Goal: Task Accomplishment & Management: Manage account settings

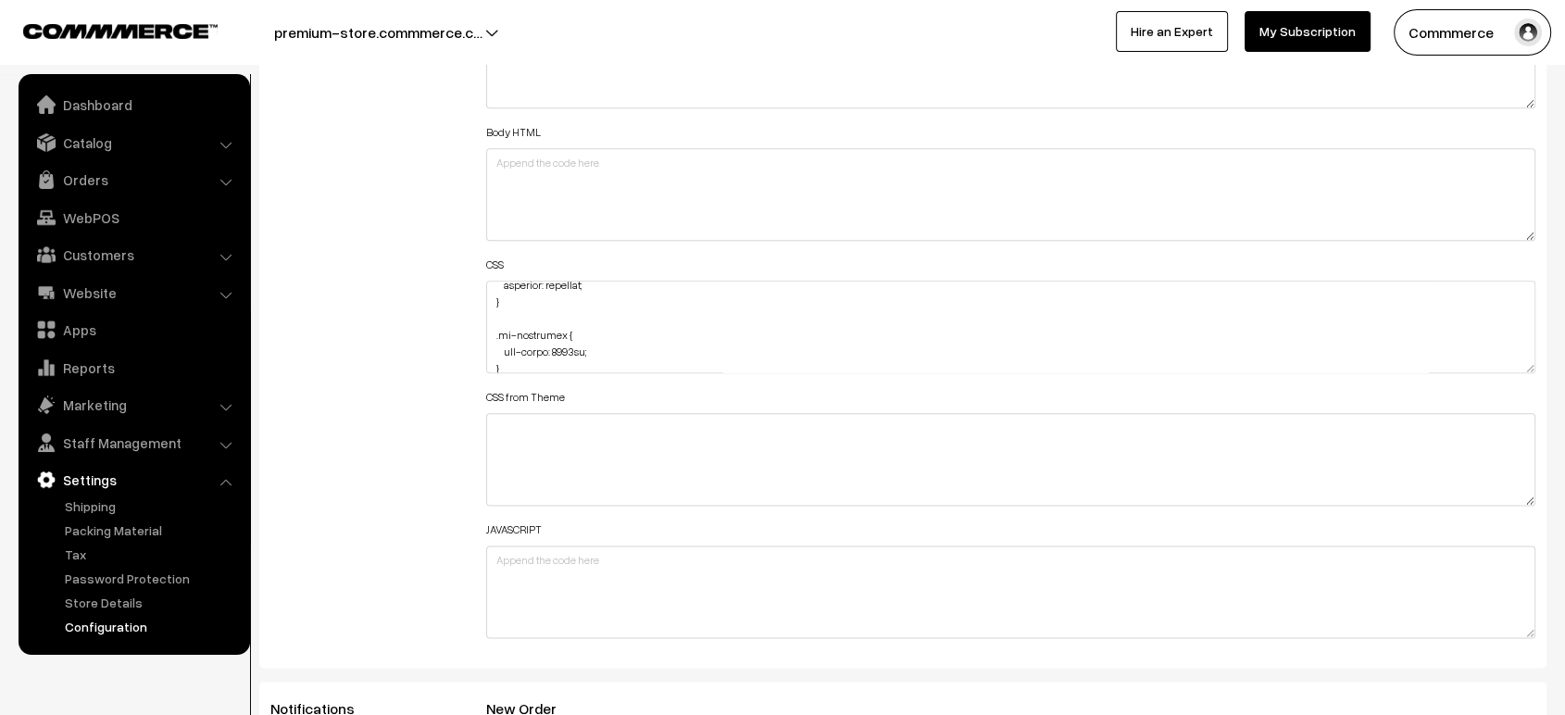
scroll to position [5471, 0]
click at [356, 277] on div "Additional HTML/JS/CSS" at bounding box center [365, 318] width 216 height 662
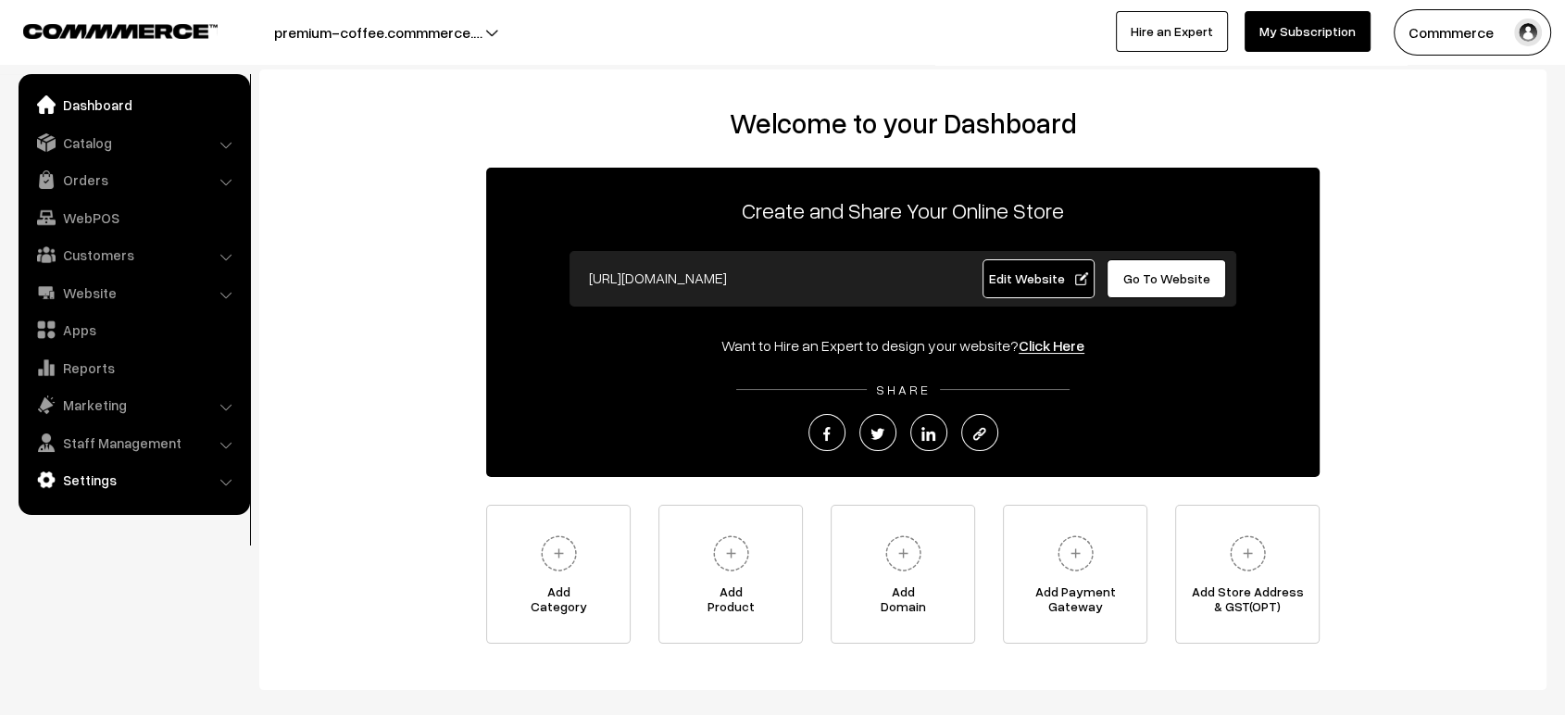
click at [99, 481] on link "Settings" at bounding box center [133, 479] width 220 height 33
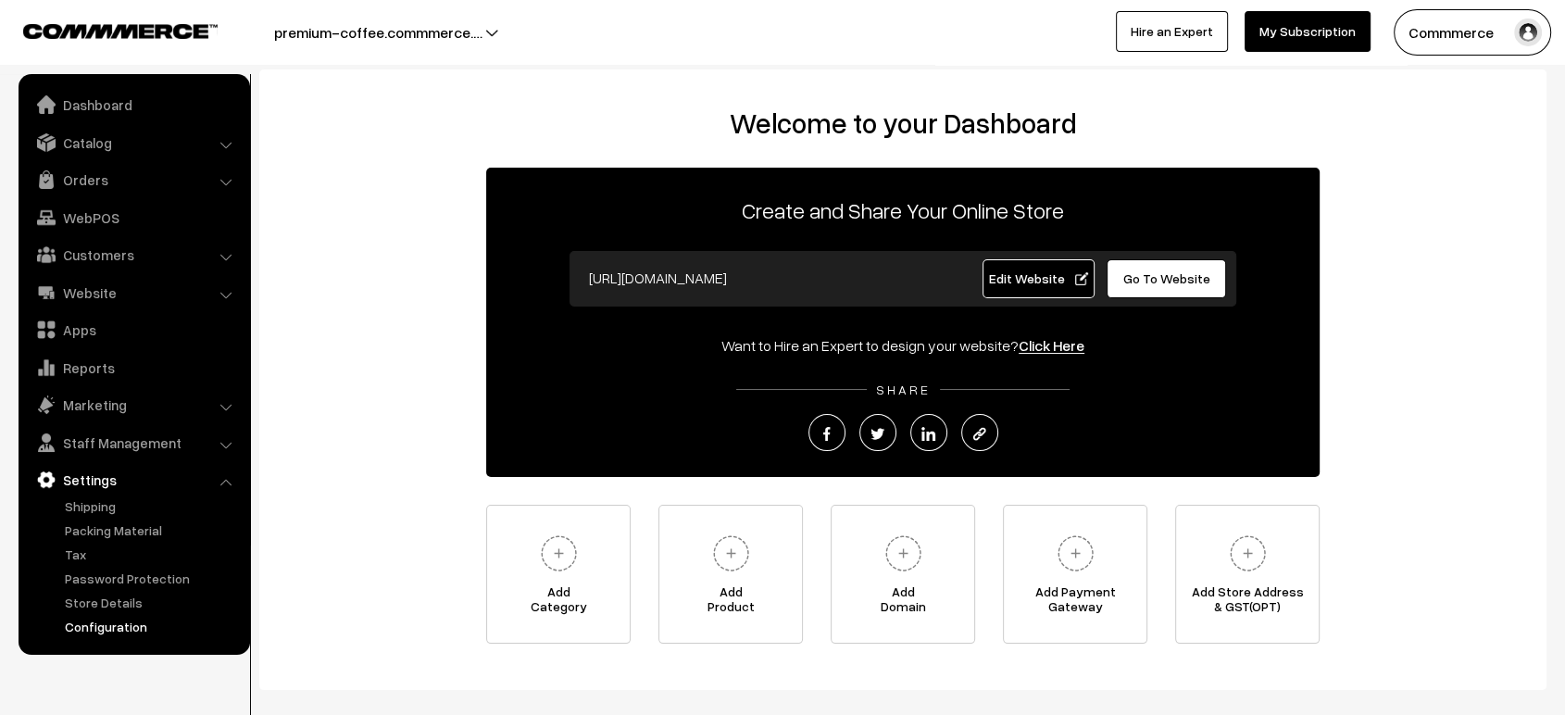
click at [122, 628] on link "Configuration" at bounding box center [151, 626] width 183 height 19
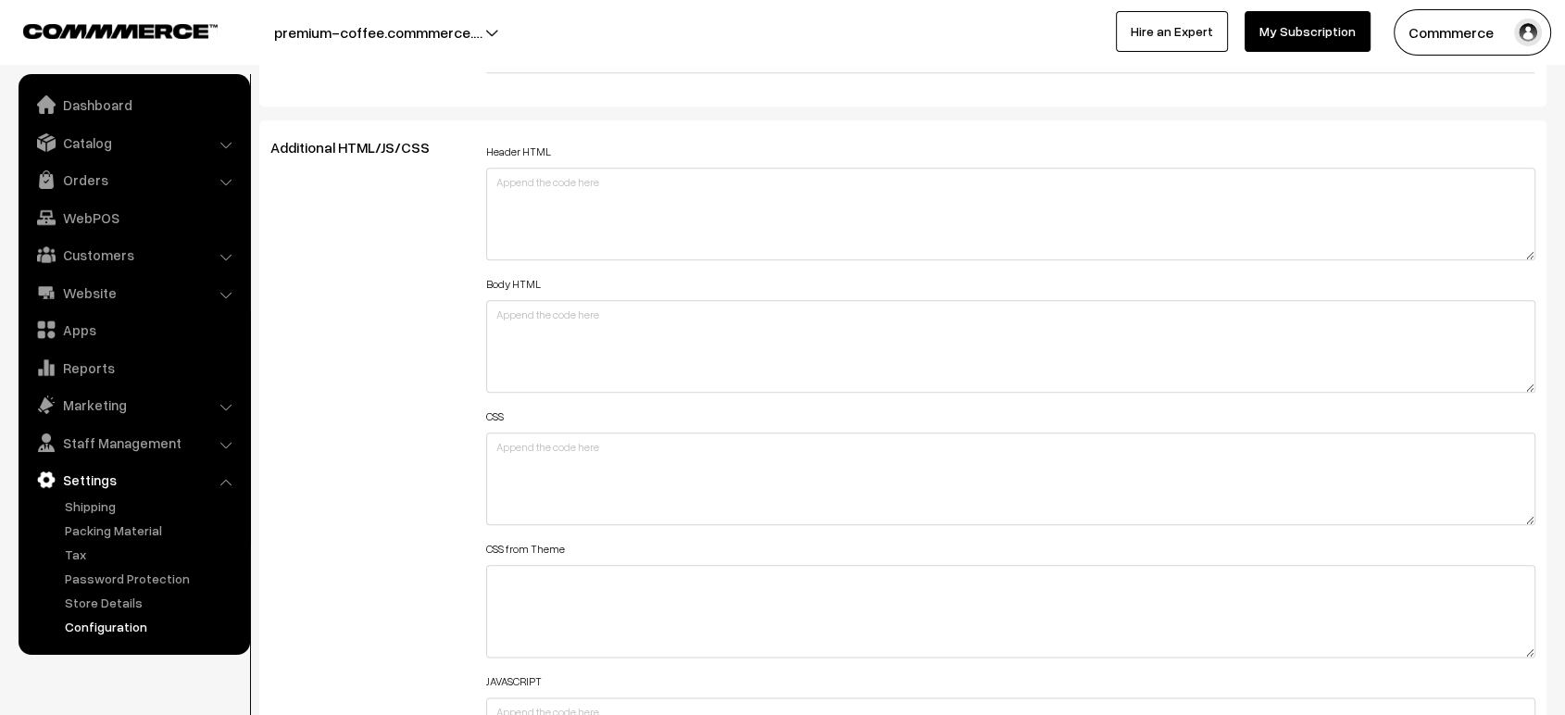
scroll to position [2023, 0]
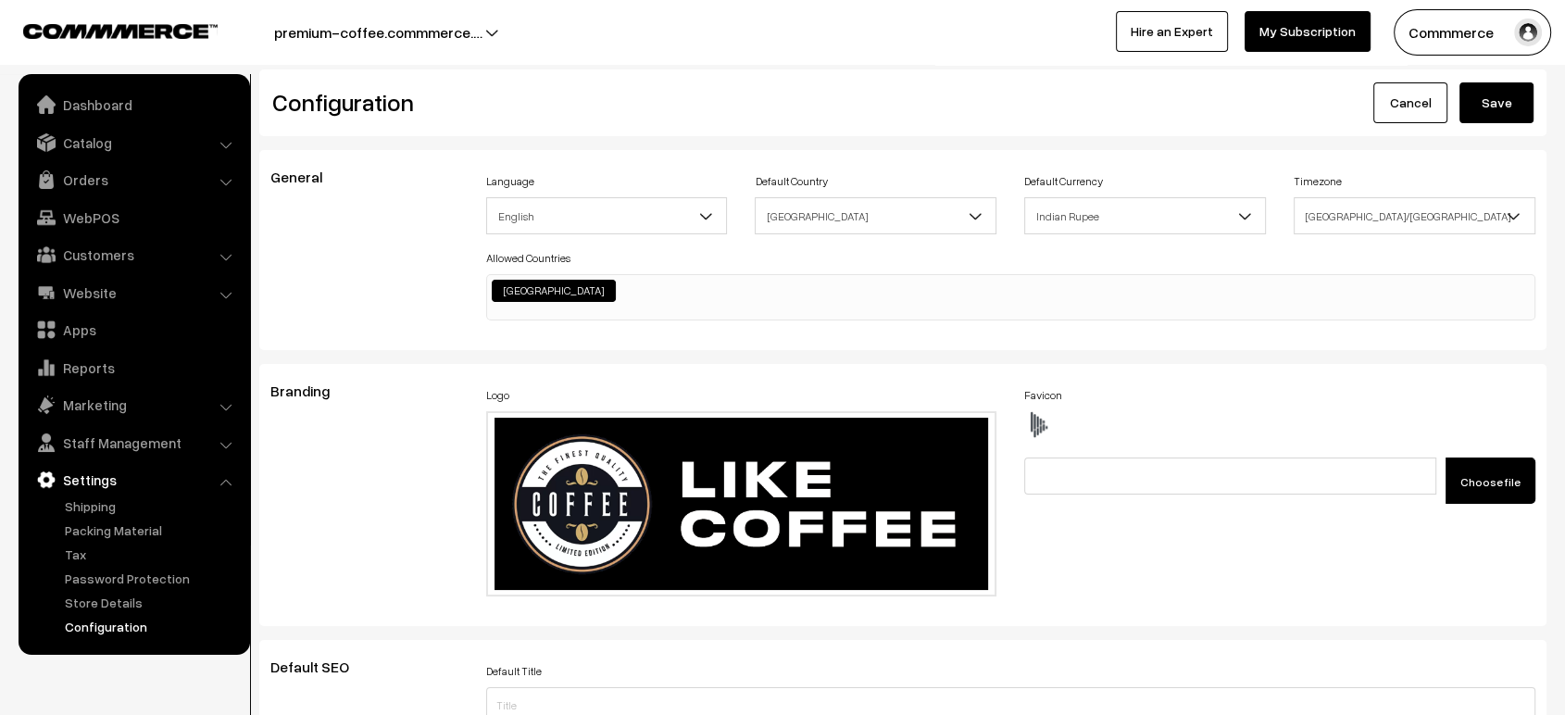
scroll to position [1489, 0]
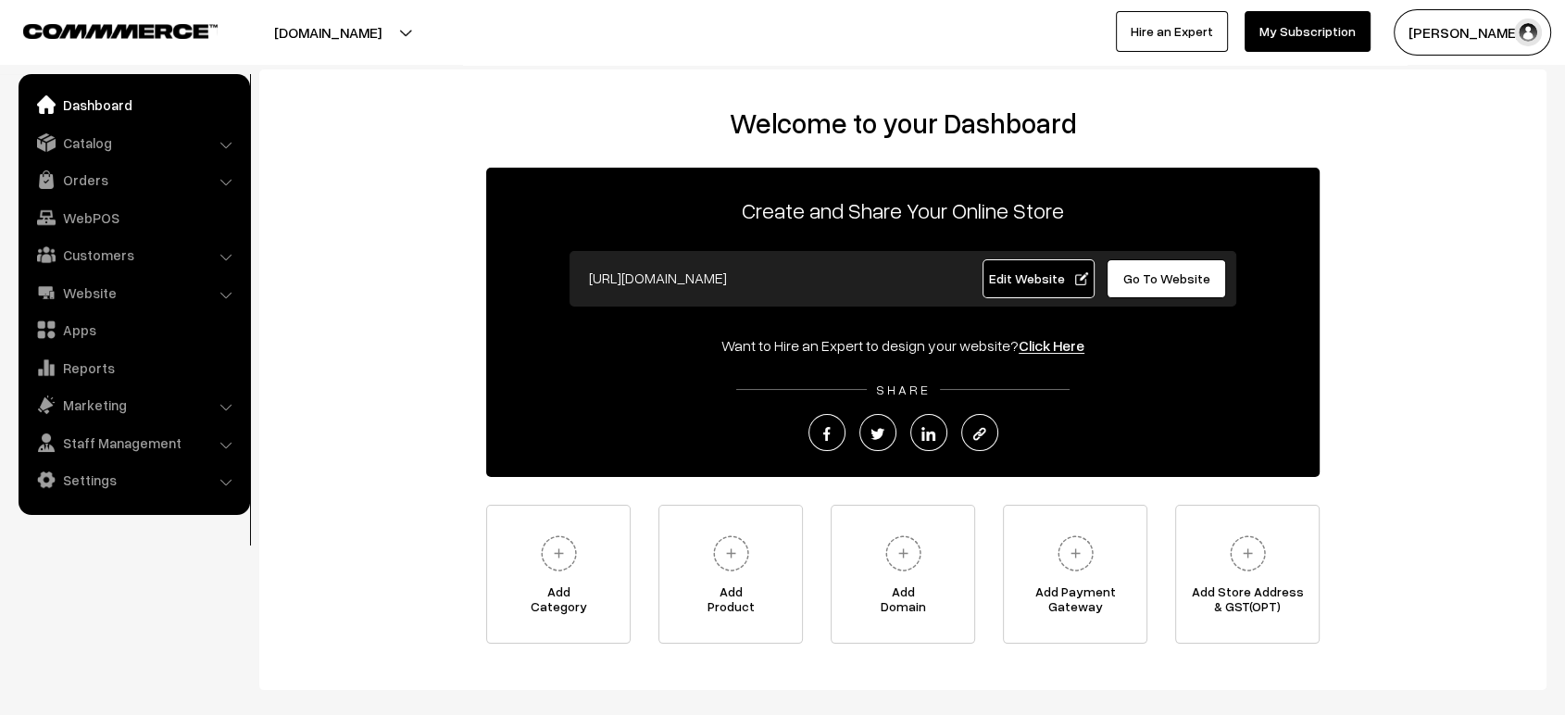
click at [1154, 276] on span "Go To Website" at bounding box center [1166, 278] width 87 height 16
click at [88, 132] on link "Catalog" at bounding box center [133, 142] width 220 height 33
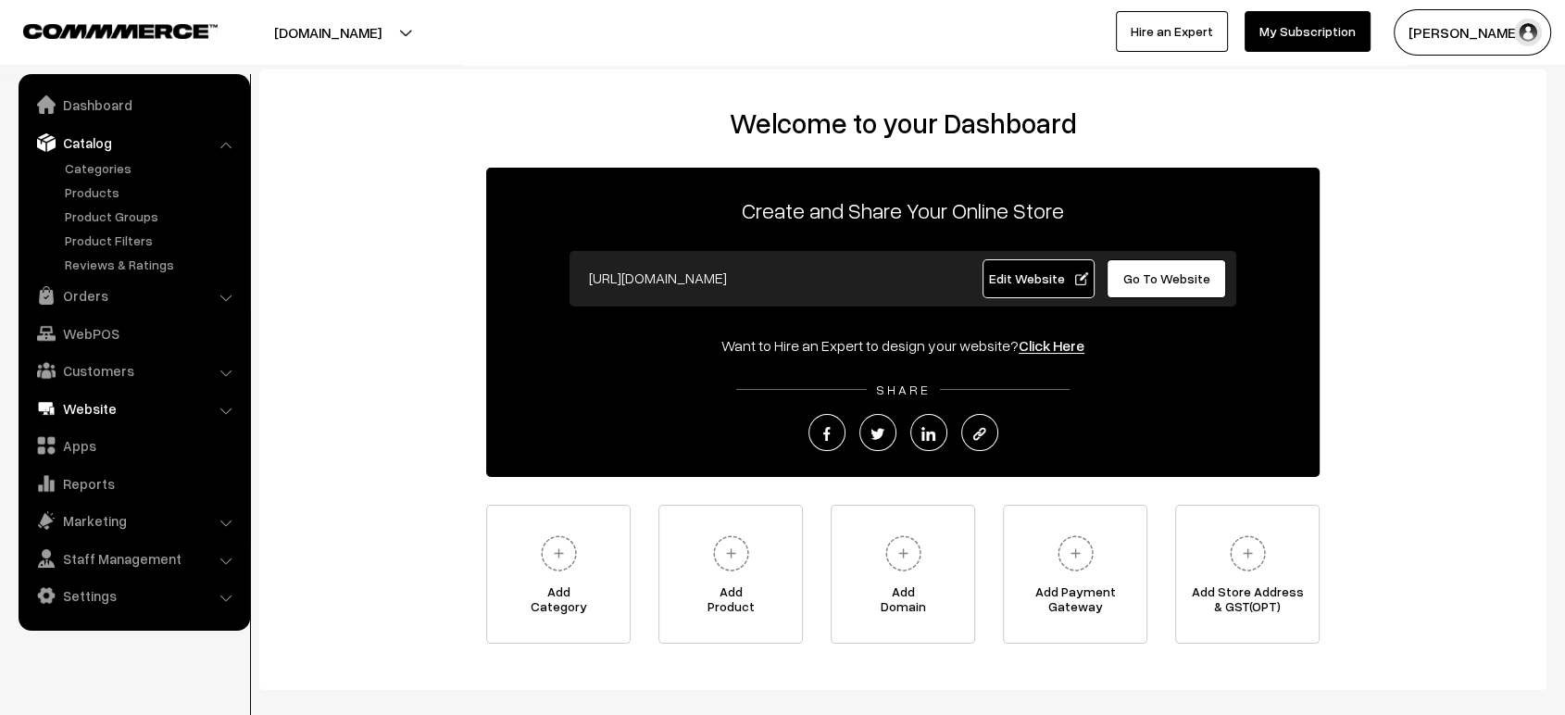
click at [94, 415] on link "Website" at bounding box center [133, 408] width 220 height 33
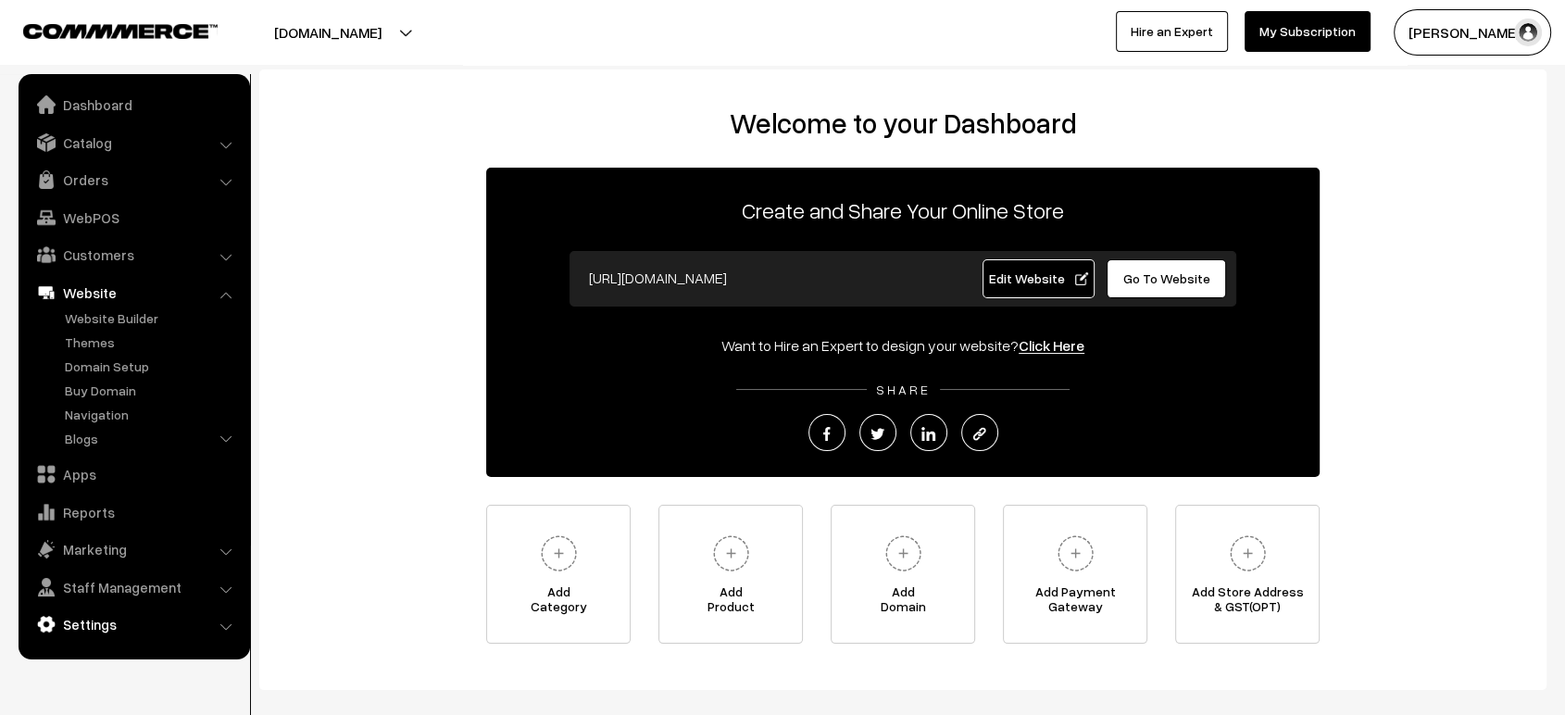
click at [135, 616] on link "Settings" at bounding box center [133, 624] width 220 height 33
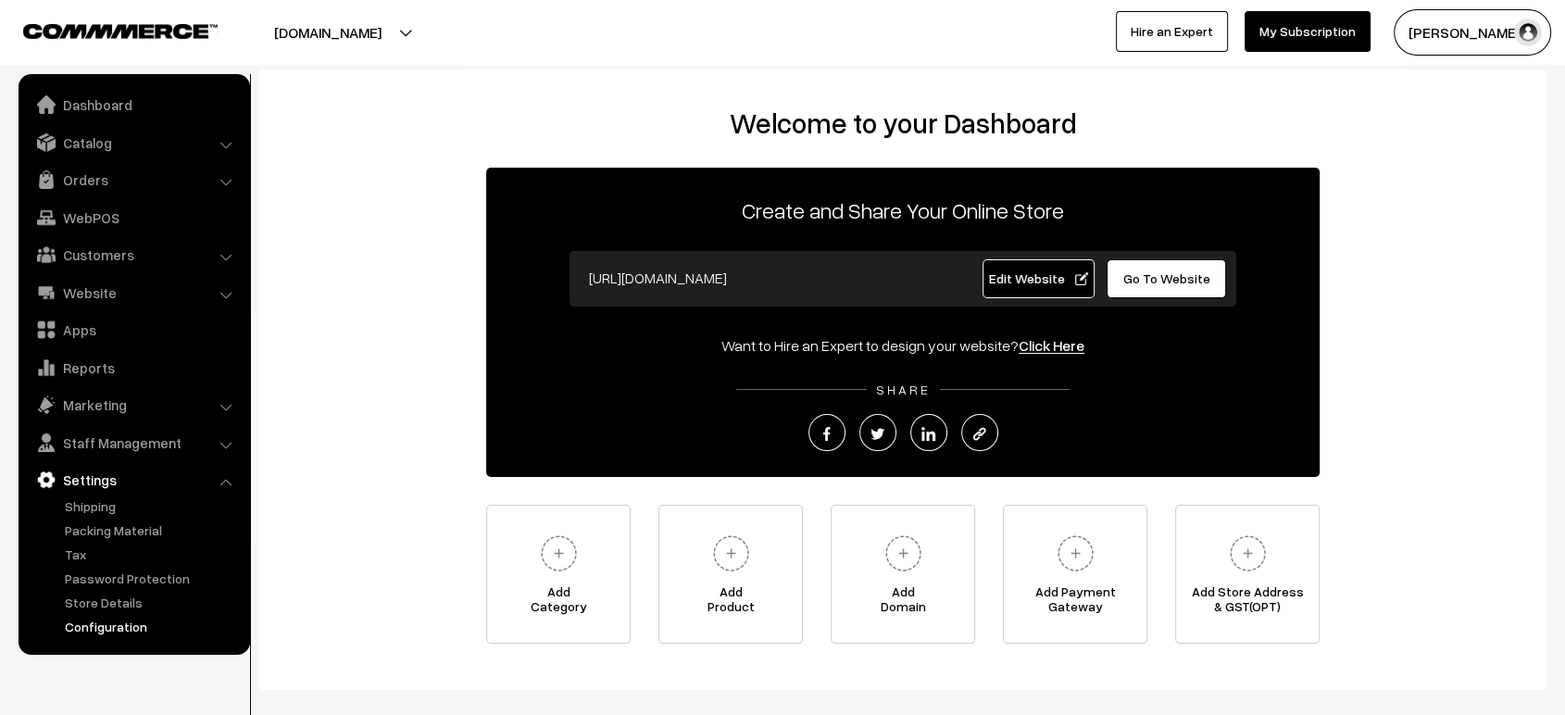
click at [130, 635] on link "Configuration" at bounding box center [151, 626] width 183 height 19
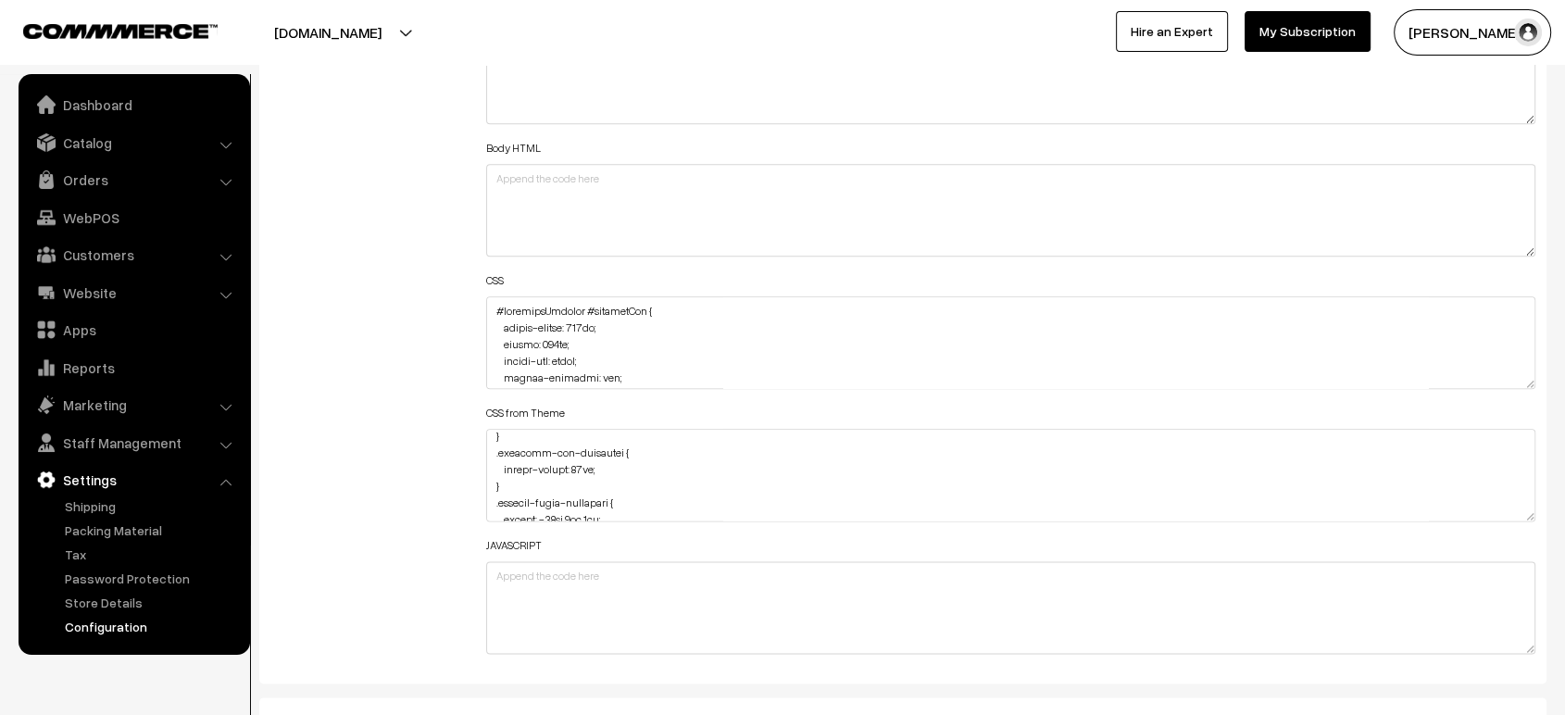
scroll to position [3244, 0]
click at [62, 344] on link "Apps" at bounding box center [133, 329] width 220 height 33
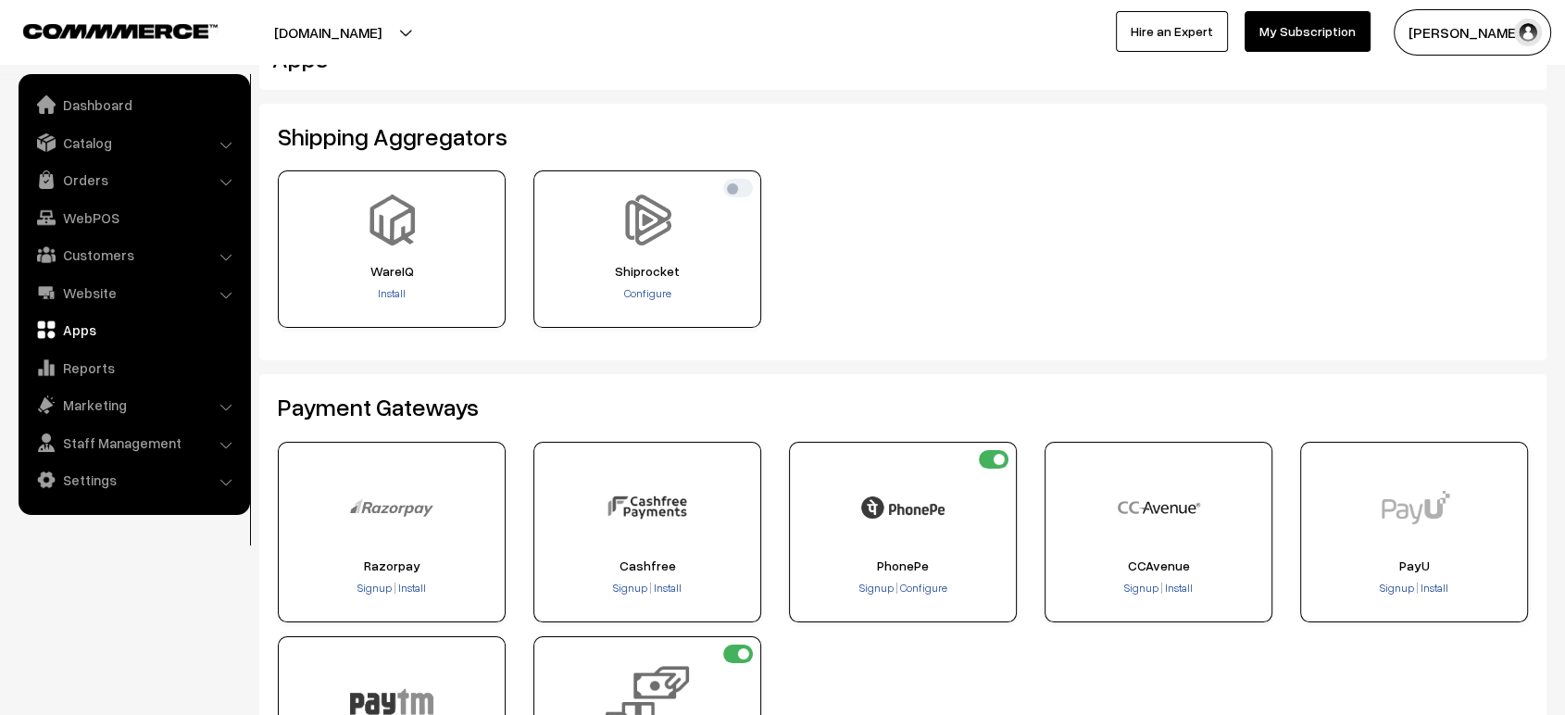
scroll to position [20, 0]
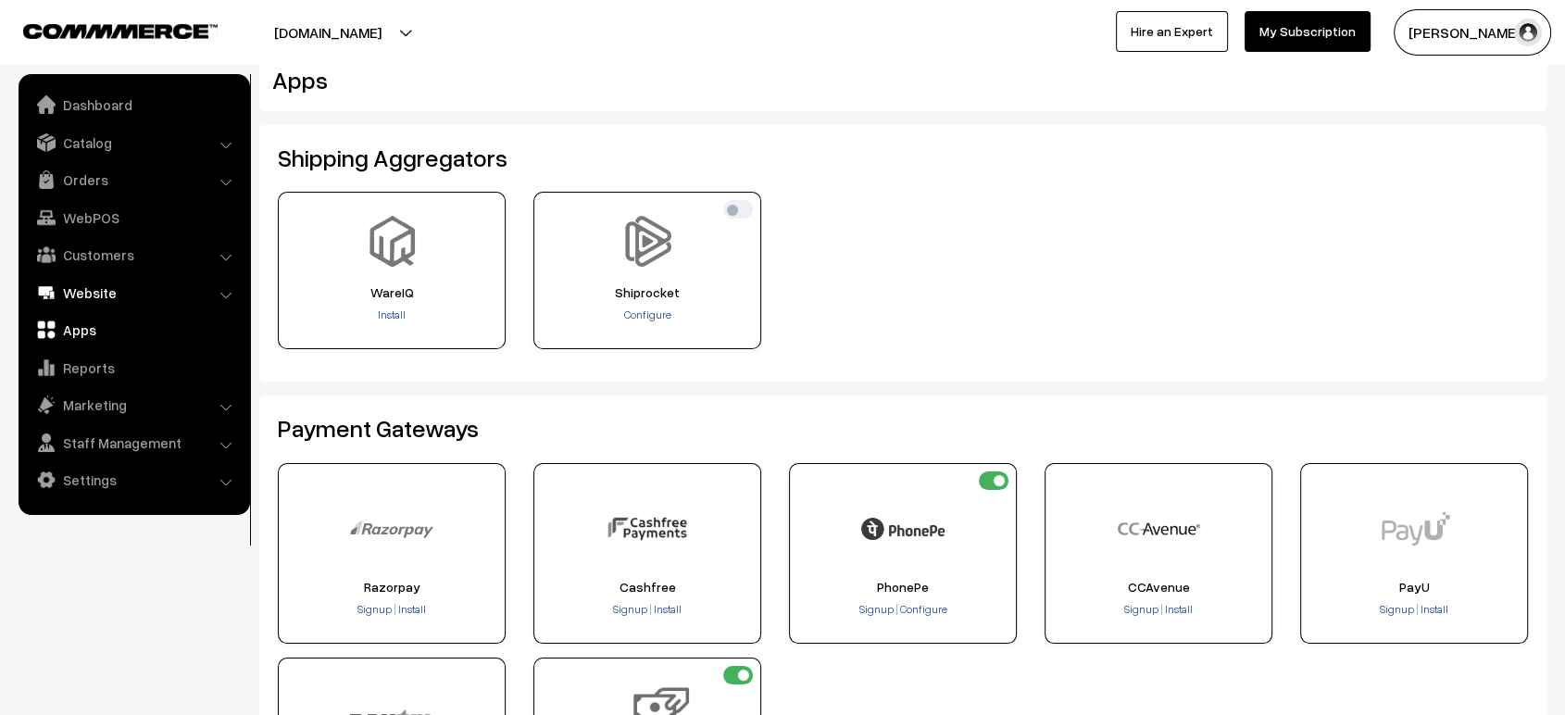
click at [102, 302] on link "Website" at bounding box center [133, 292] width 220 height 33
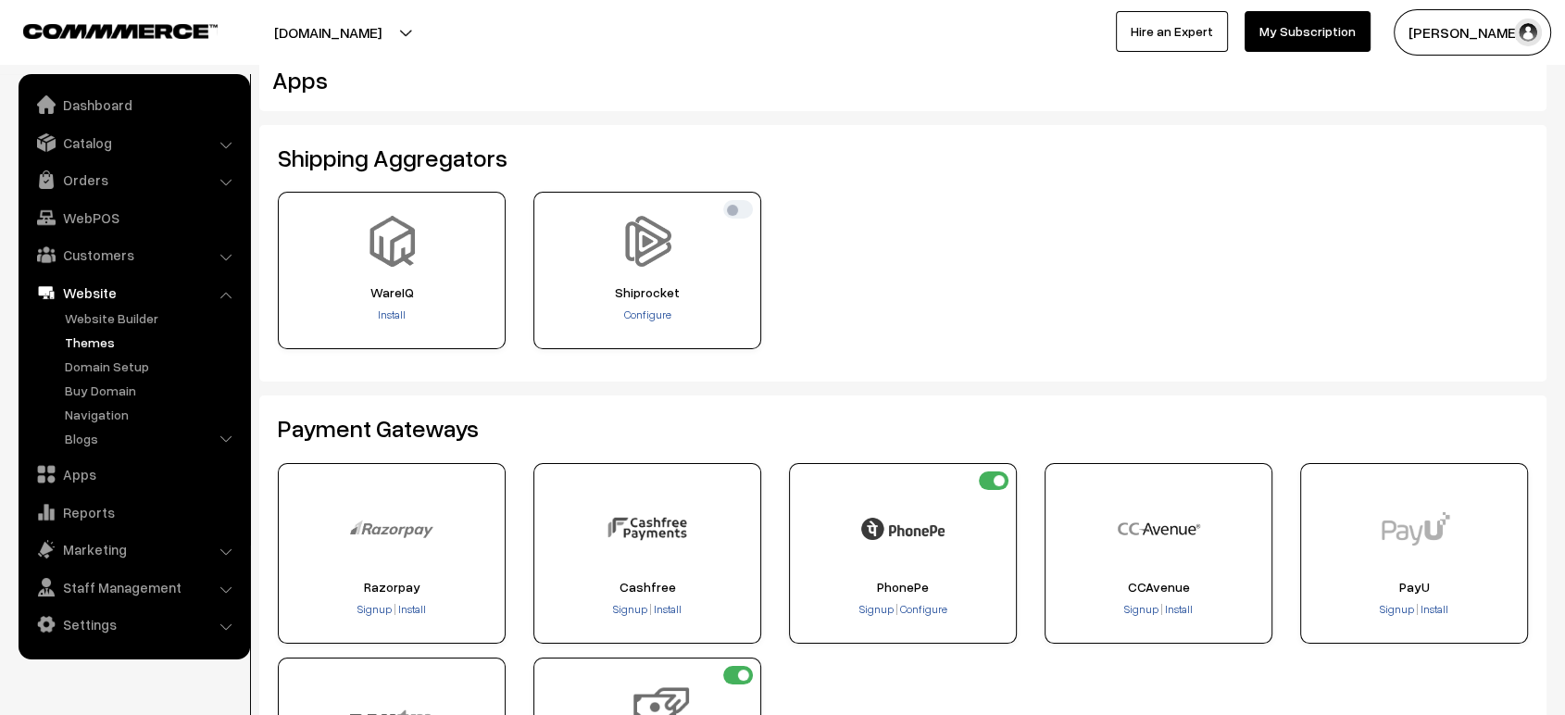
click at [98, 339] on link "Themes" at bounding box center [151, 341] width 183 height 19
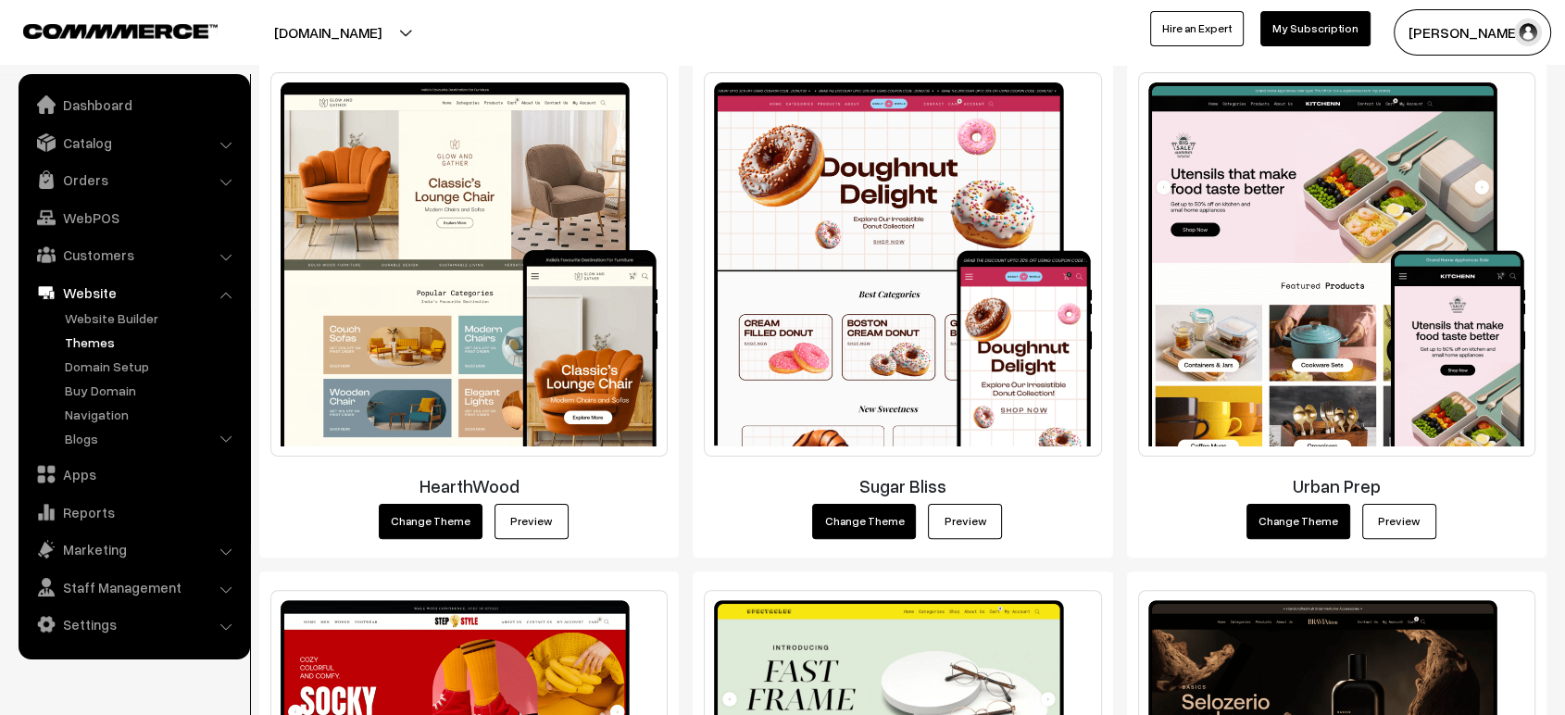
scroll to position [356, 0]
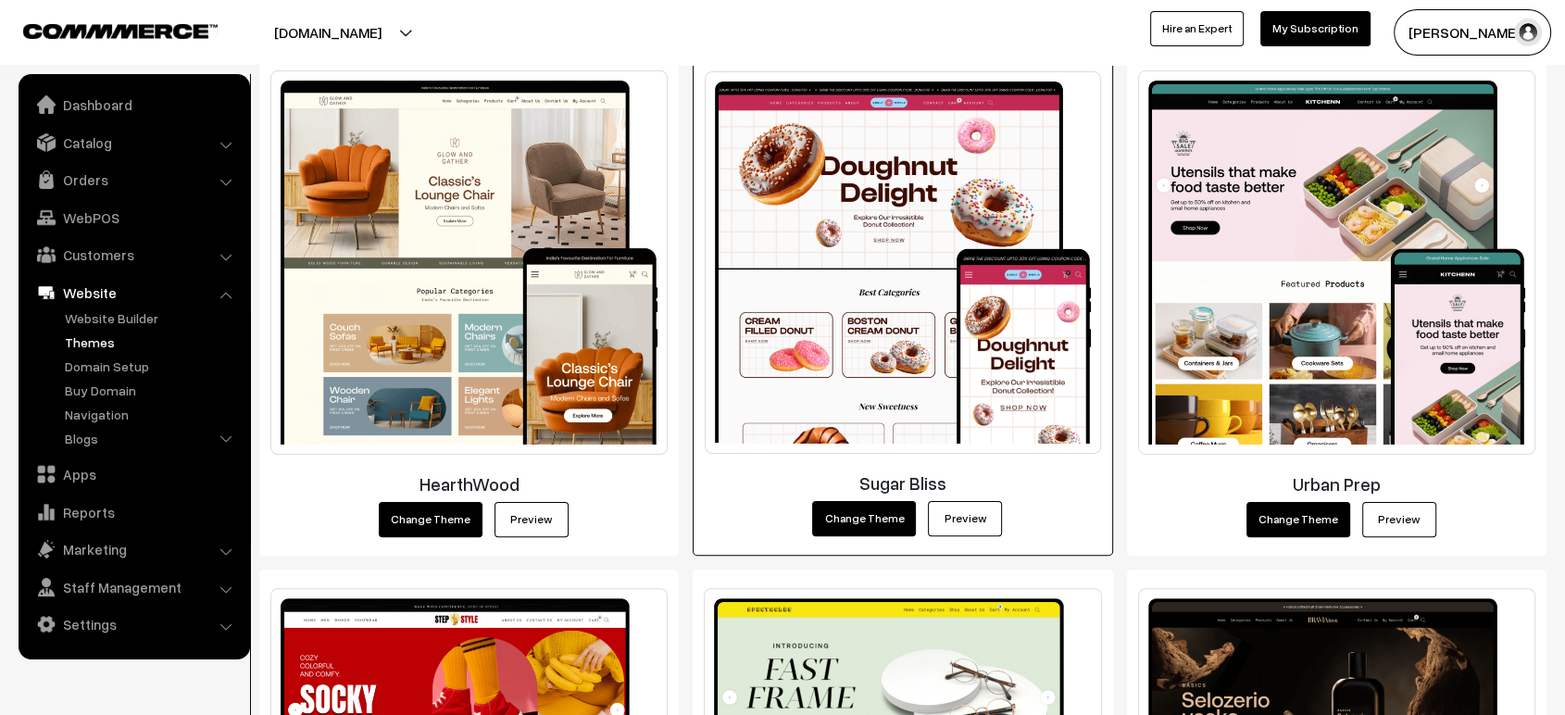
click at [961, 504] on link "Preview" at bounding box center [965, 518] width 74 height 35
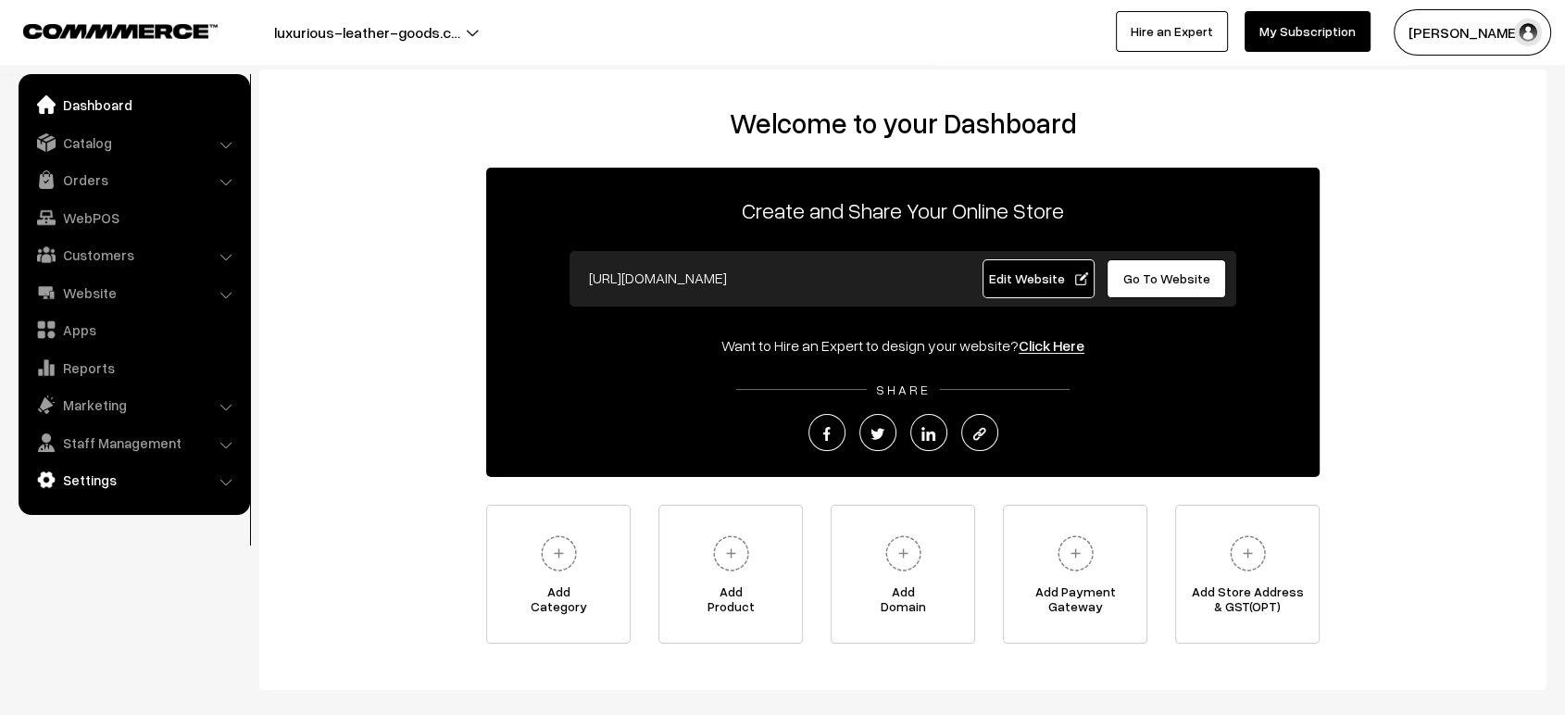
click at [119, 483] on link "Settings" at bounding box center [133, 479] width 220 height 33
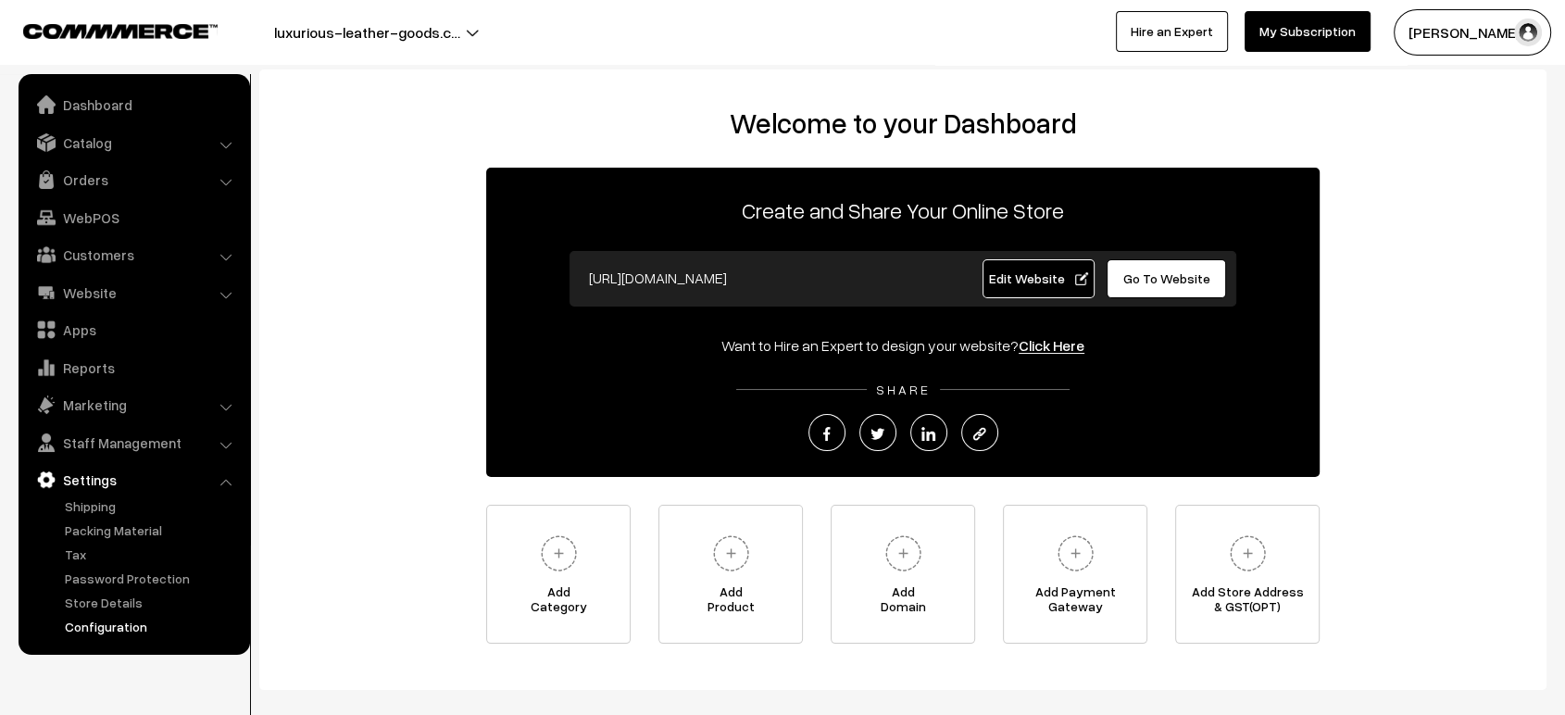
click at [105, 628] on link "Configuration" at bounding box center [151, 626] width 183 height 19
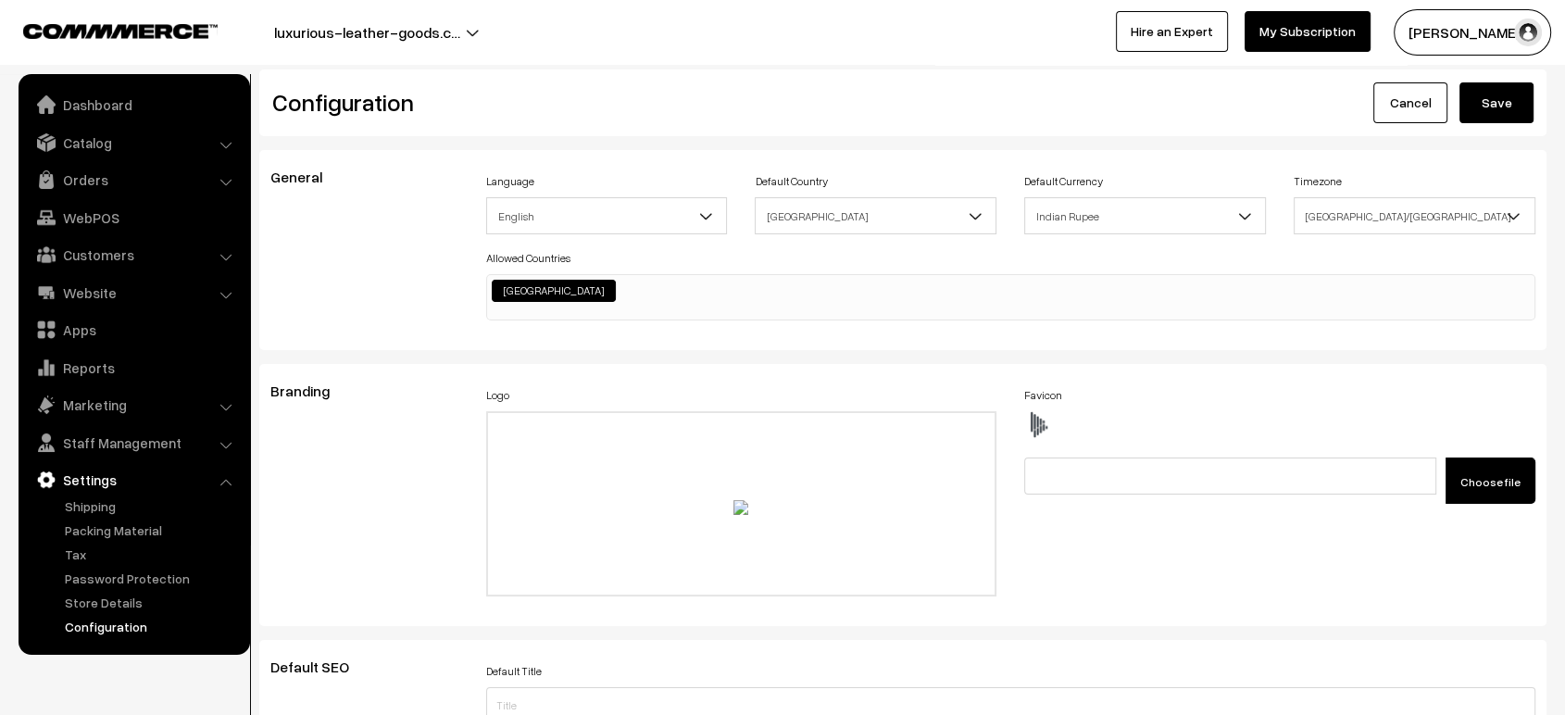
click at [459, 37] on button "luxurious-leather-goods.c…" at bounding box center [367, 32] width 316 height 46
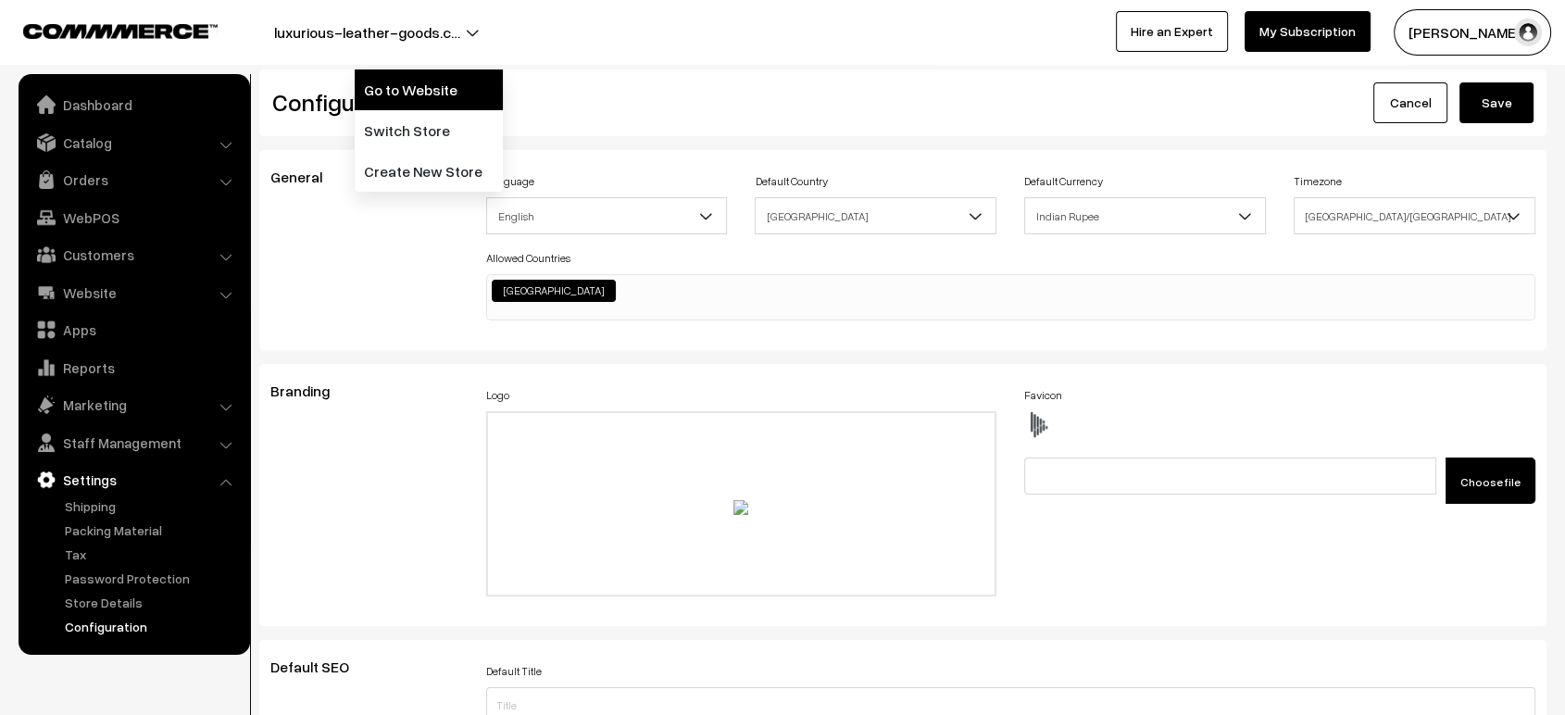
click at [445, 102] on link "Go to Website" at bounding box center [429, 89] width 148 height 41
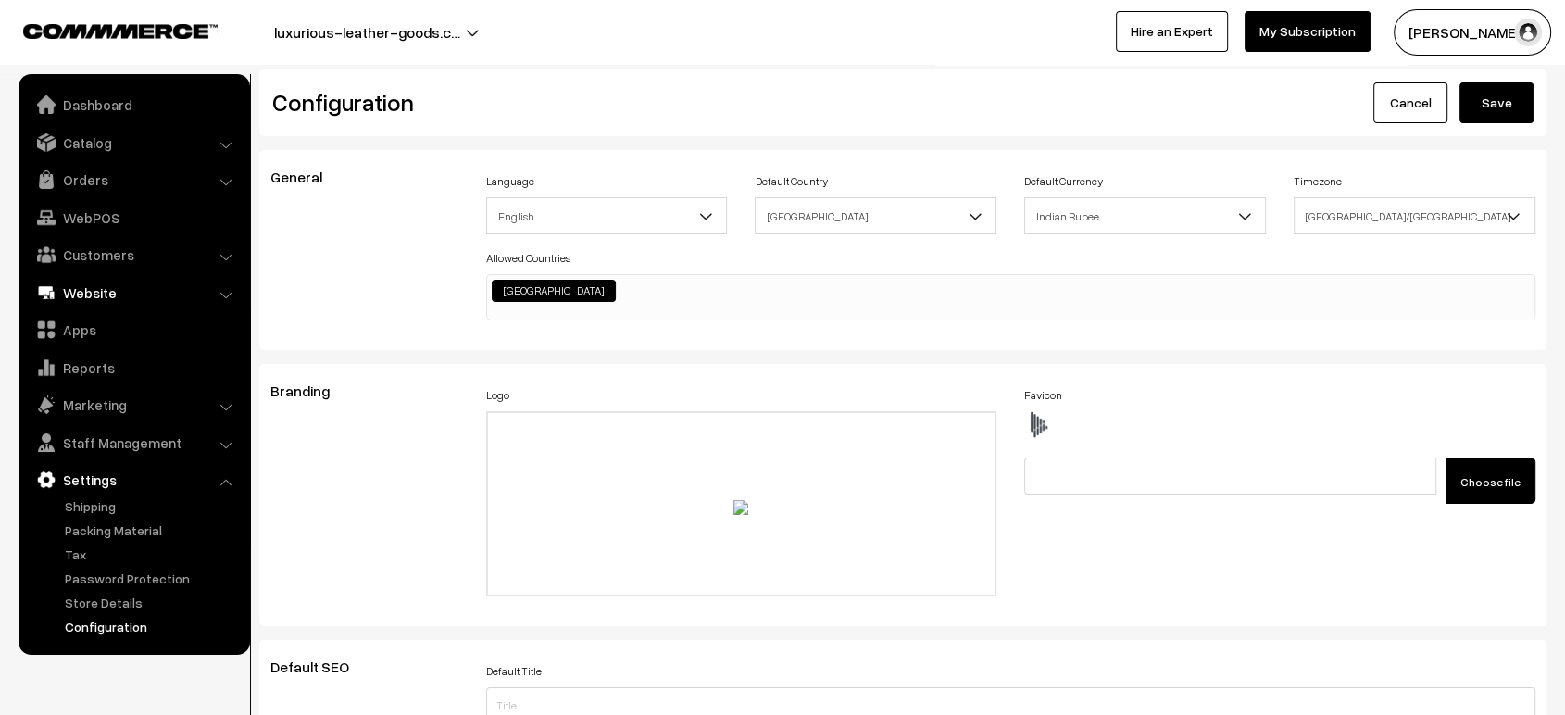
click at [108, 294] on link "Website" at bounding box center [133, 292] width 220 height 33
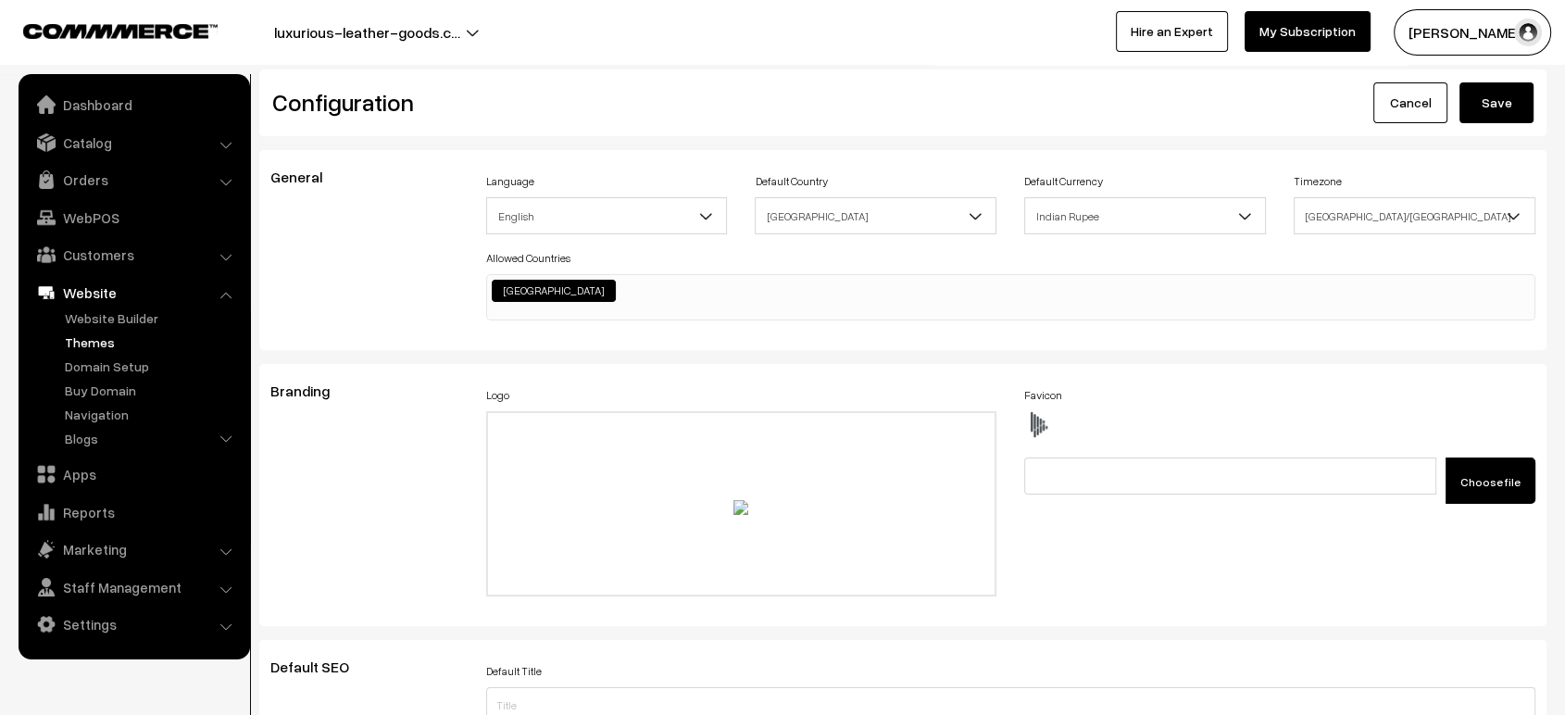
click at [95, 343] on link "Themes" at bounding box center [151, 341] width 183 height 19
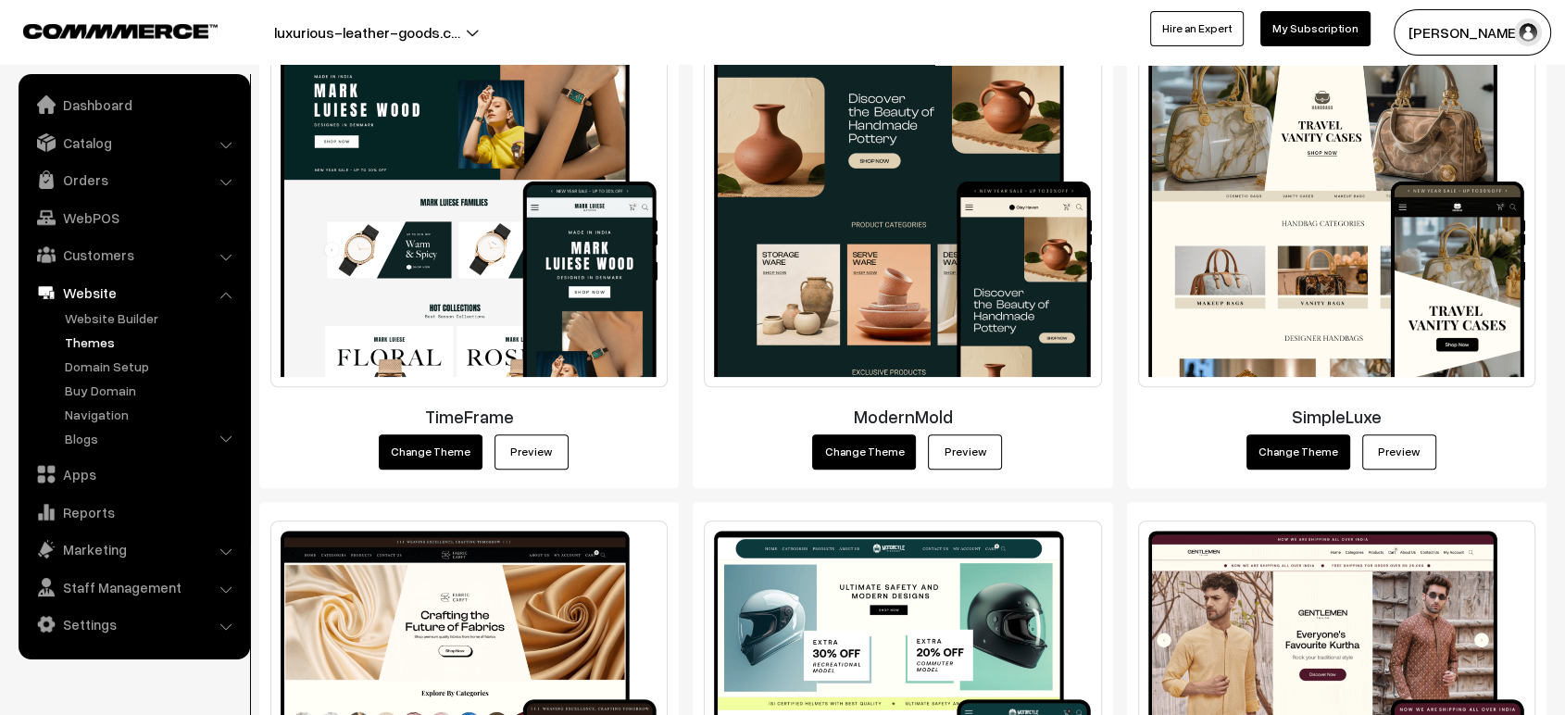
scroll to position [1971, 0]
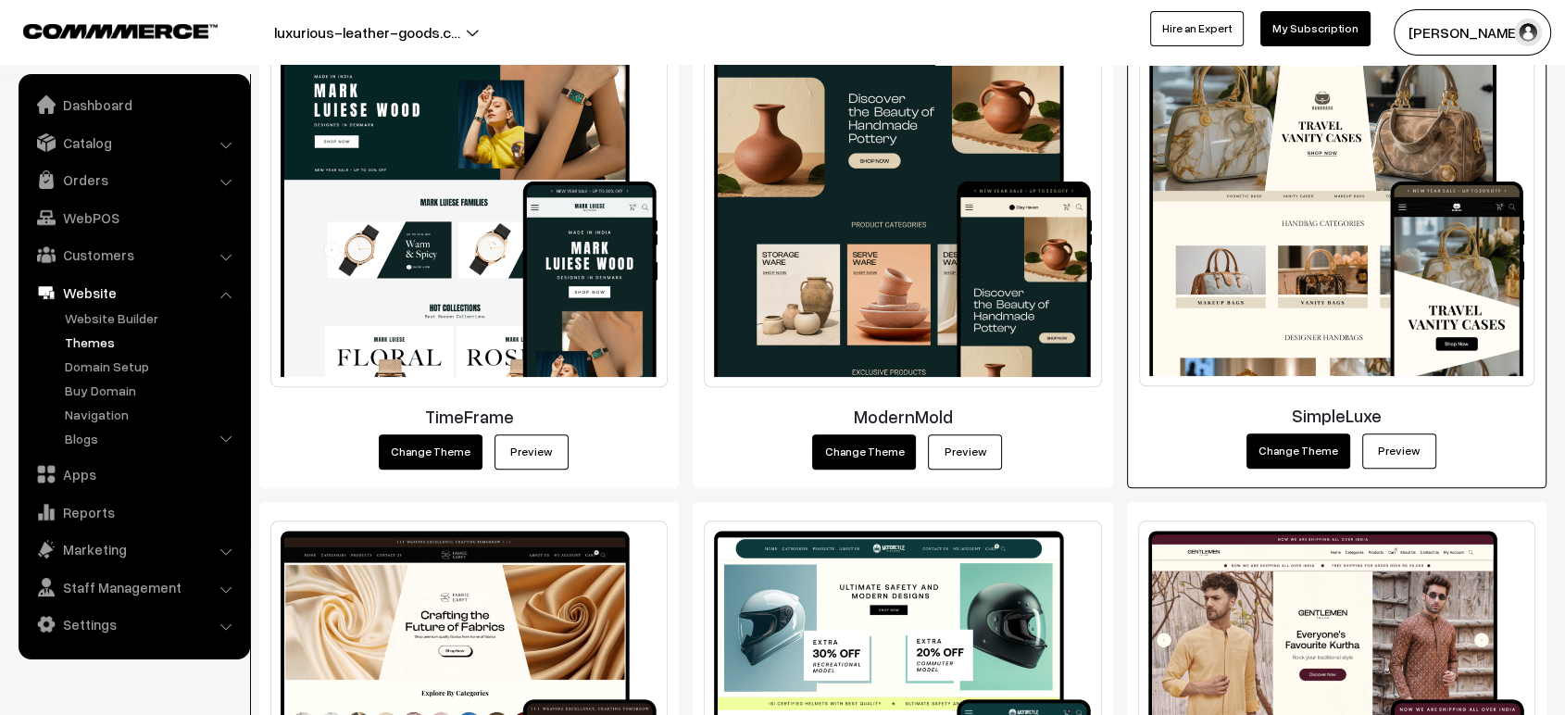
click at [1396, 459] on link "Preview" at bounding box center [1399, 450] width 74 height 35
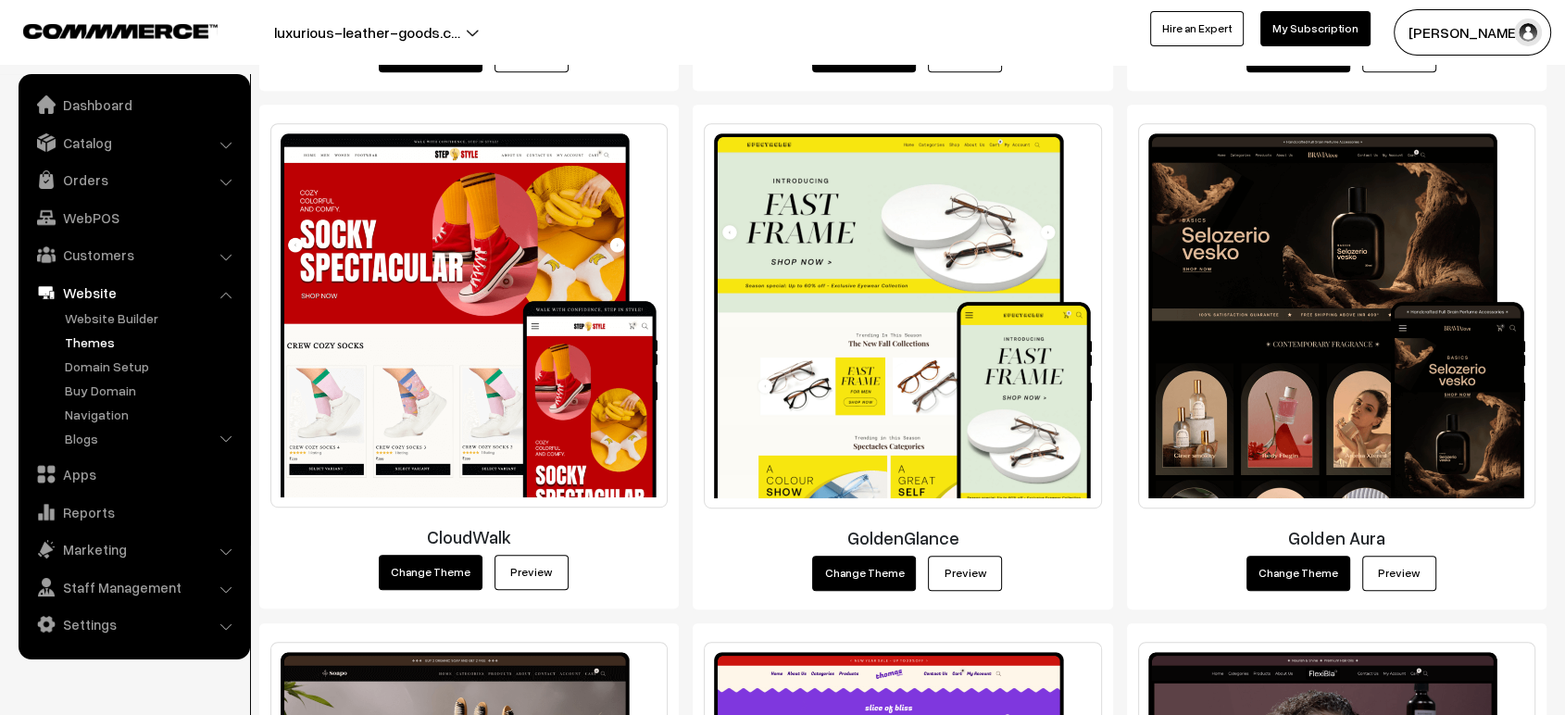
scroll to position [815, 0]
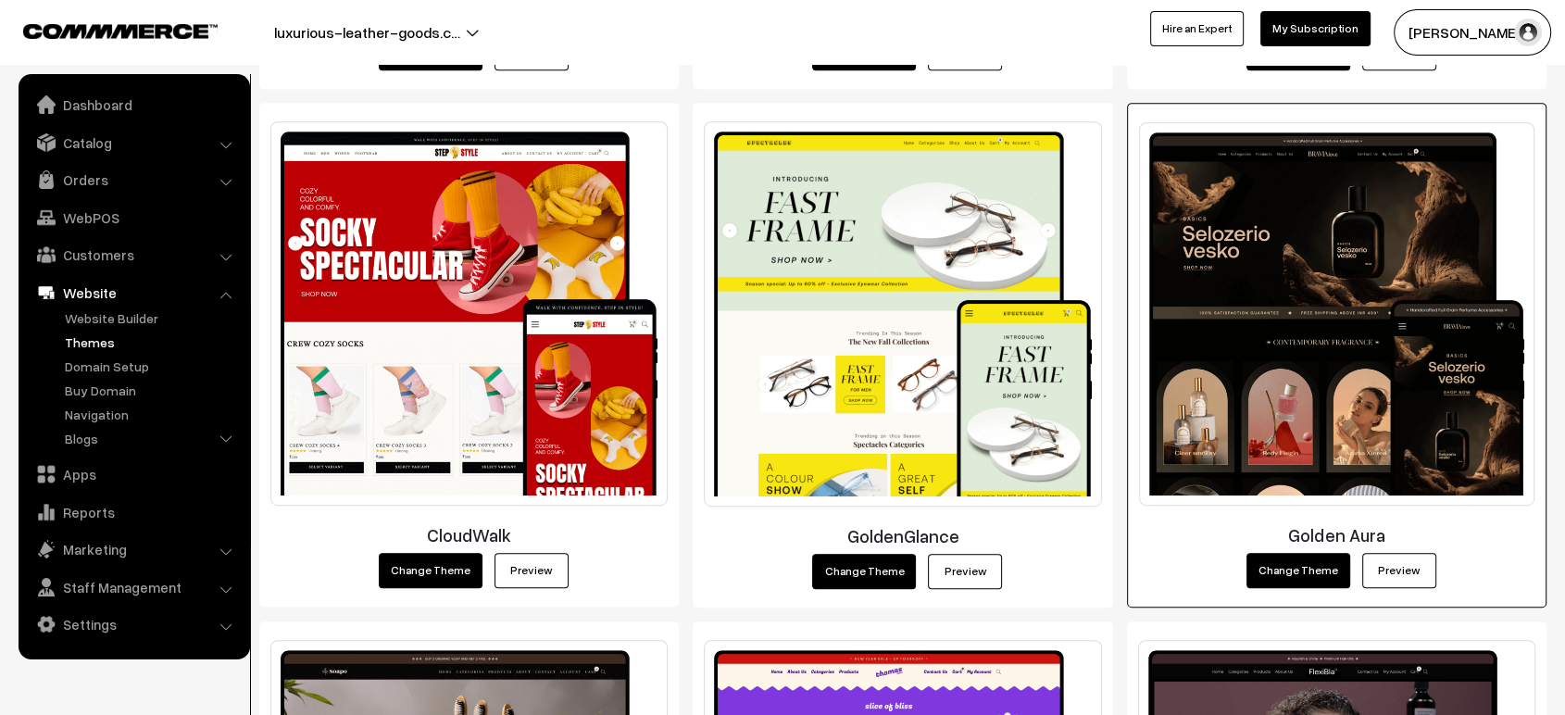
click at [1399, 561] on link "Preview" at bounding box center [1399, 570] width 74 height 35
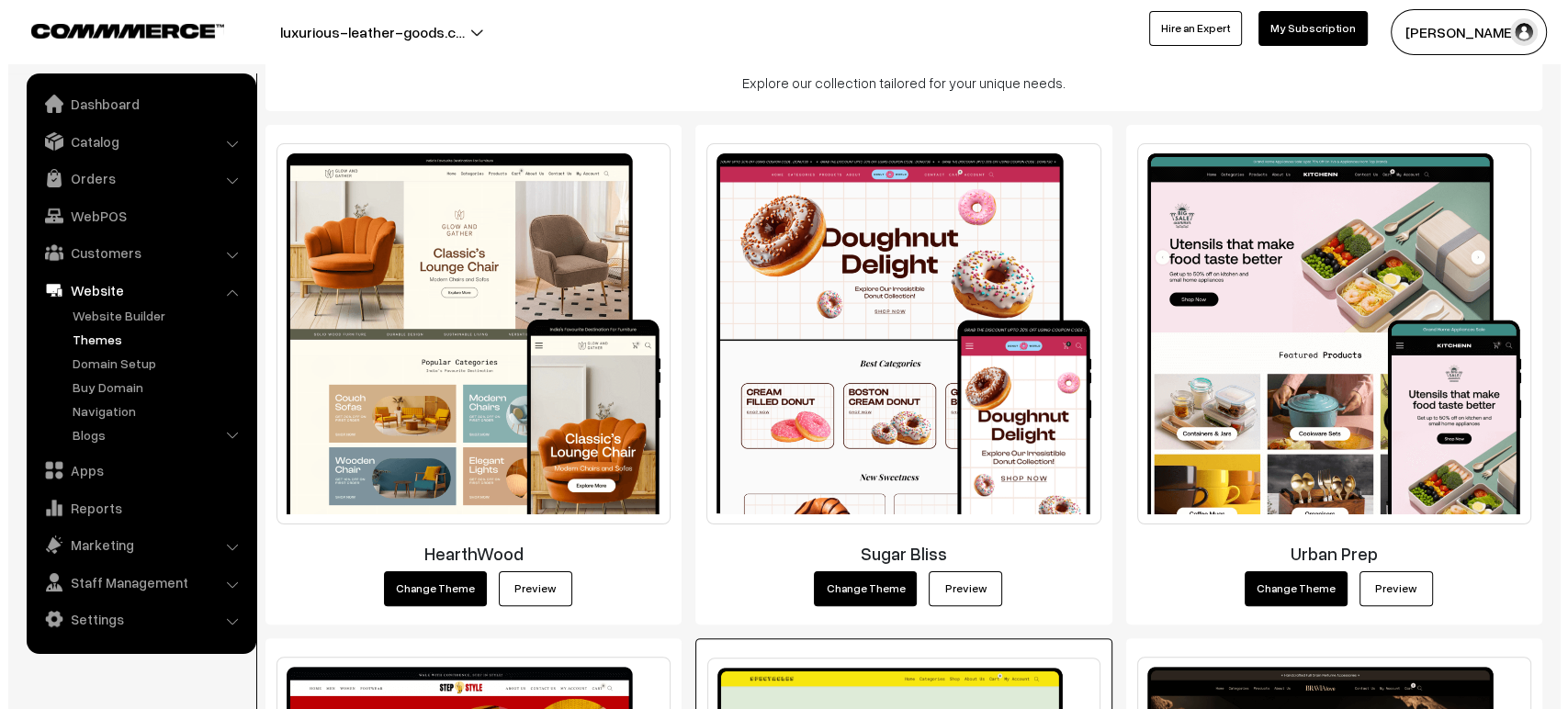
scroll to position [270, 0]
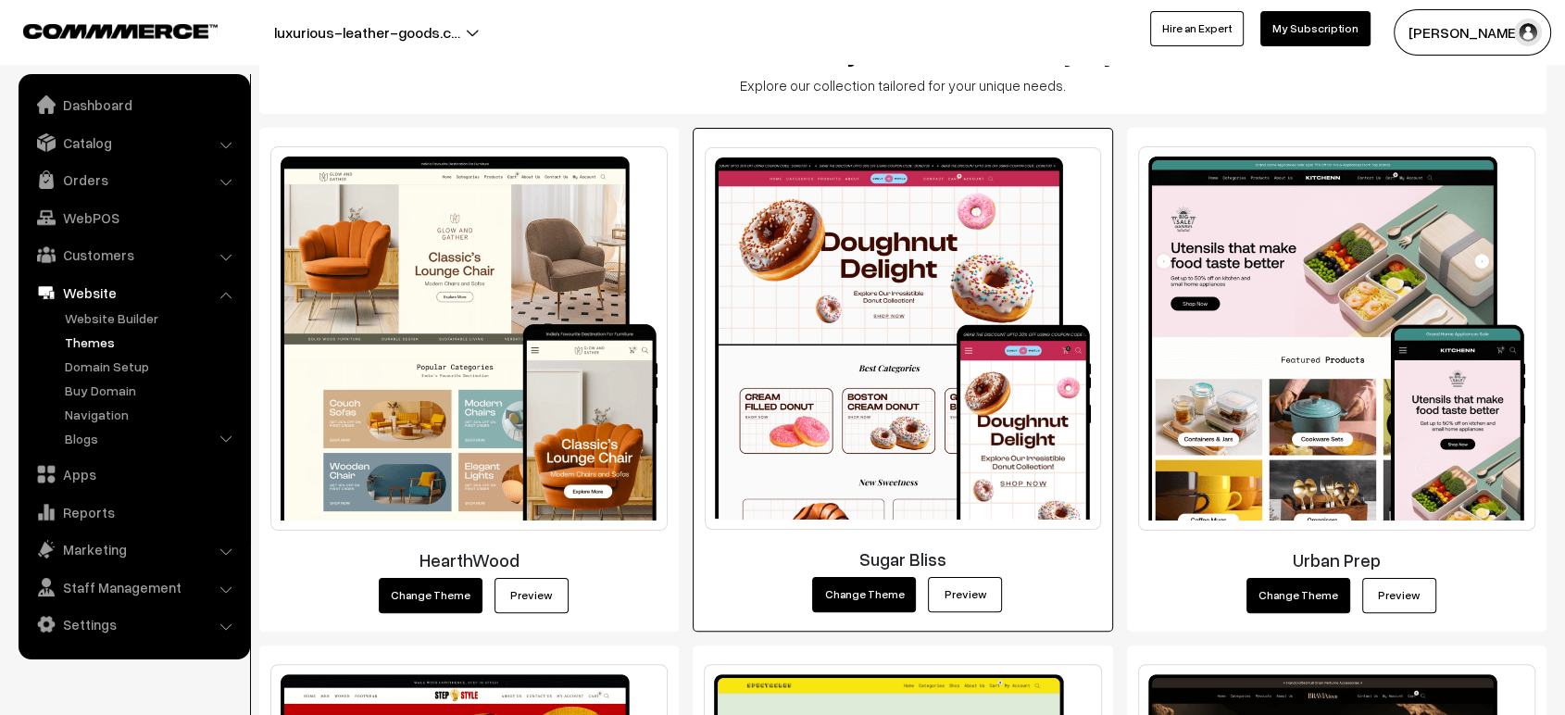
click at [852, 599] on button "Change Theme" at bounding box center [864, 594] width 104 height 35
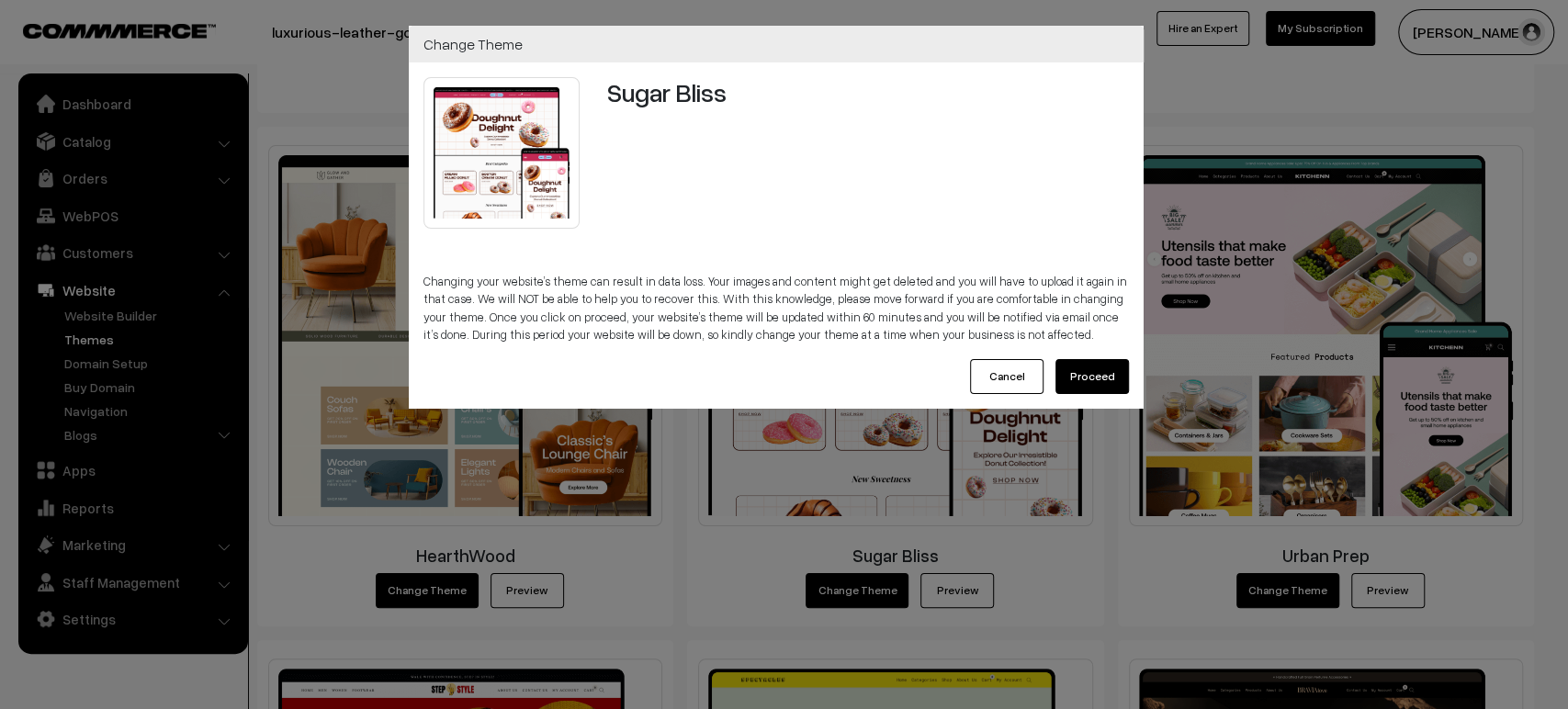
click at [1113, 373] on button "Proceed" at bounding box center [1092, 376] width 73 height 35
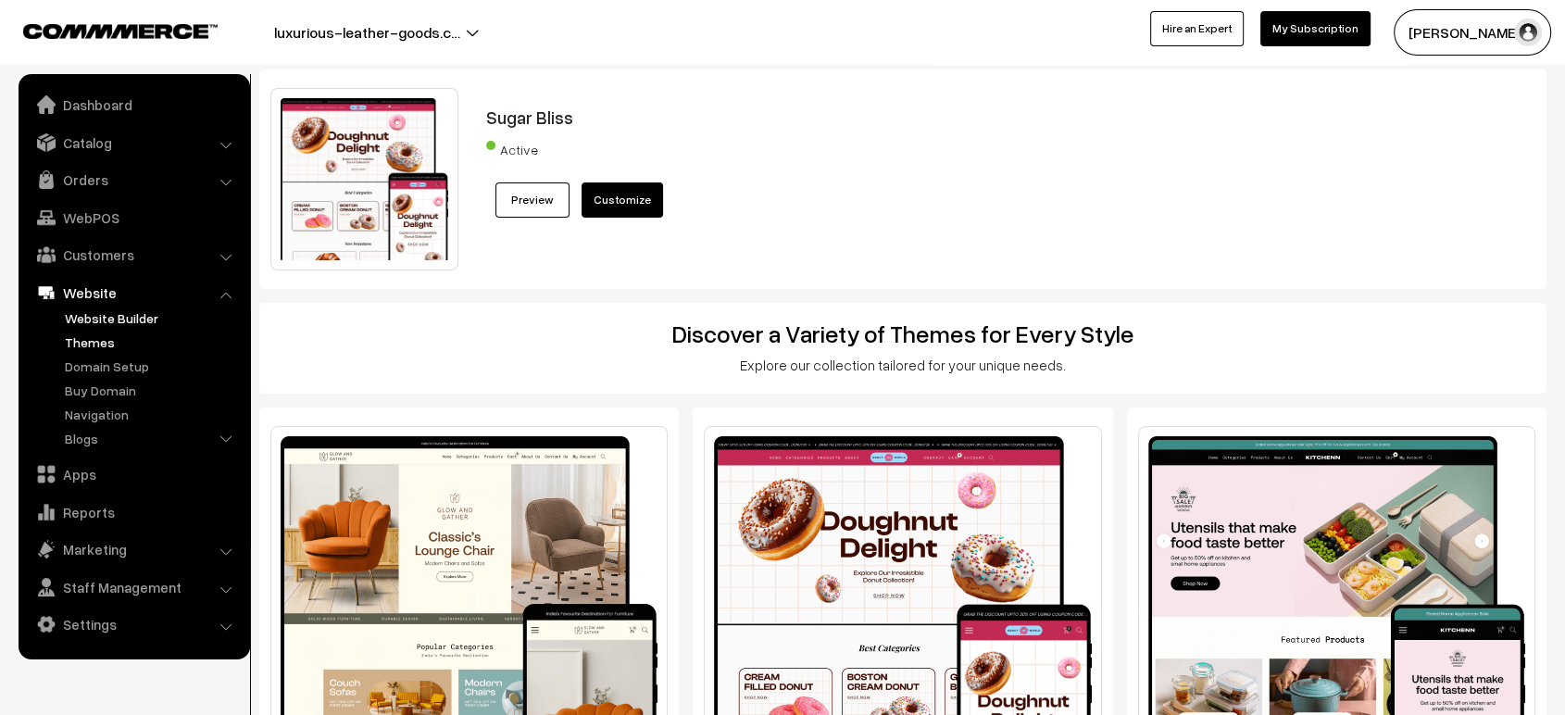
click at [120, 316] on link "Website Builder" at bounding box center [151, 317] width 183 height 19
